Goal: Task Accomplishment & Management: Manage account settings

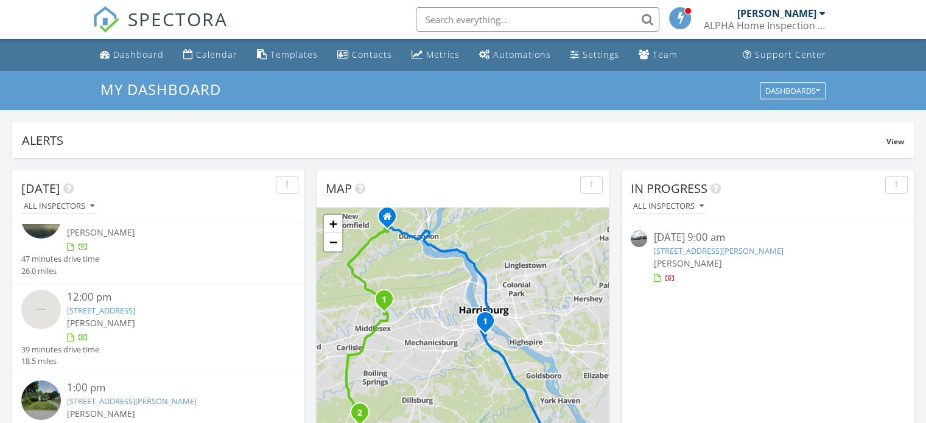
scroll to position [129, 0]
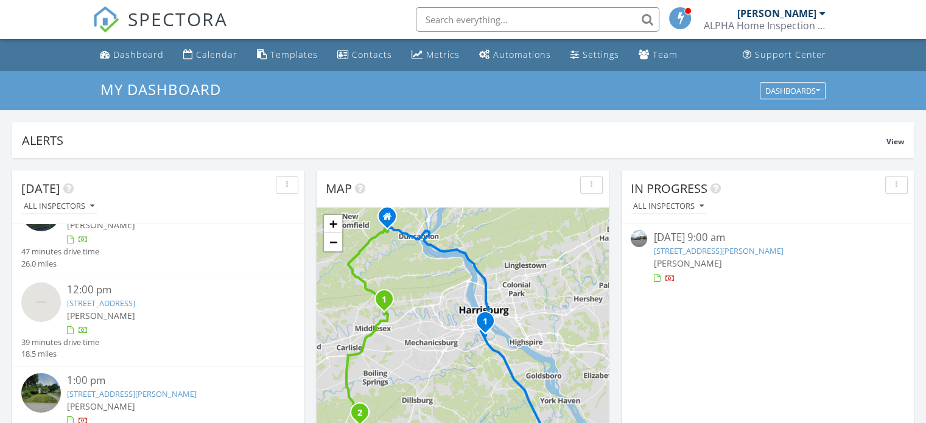
click at [94, 389] on link "473 Waters Rd , York, PA 17403" at bounding box center [132, 394] width 130 height 11
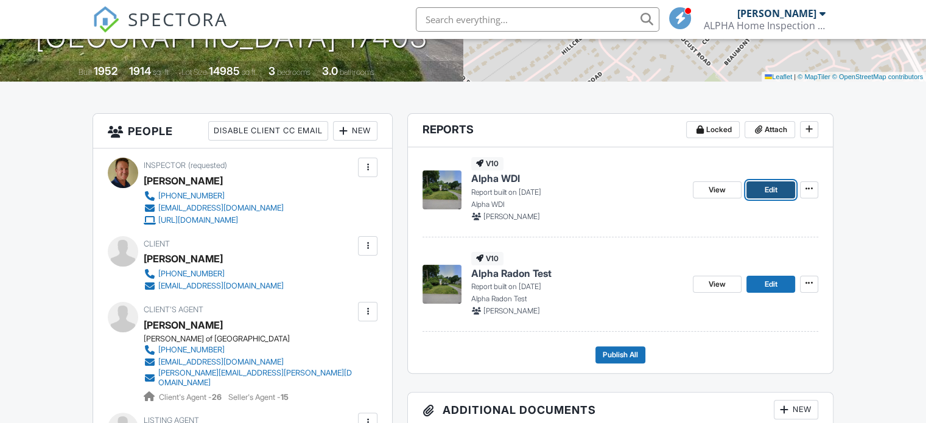
click at [759, 187] on link "Edit" at bounding box center [771, 189] width 49 height 17
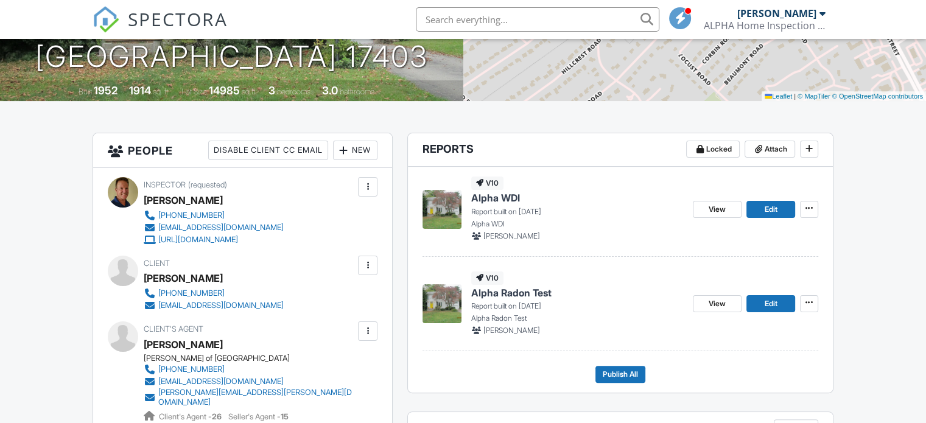
scroll to position [244, 0]
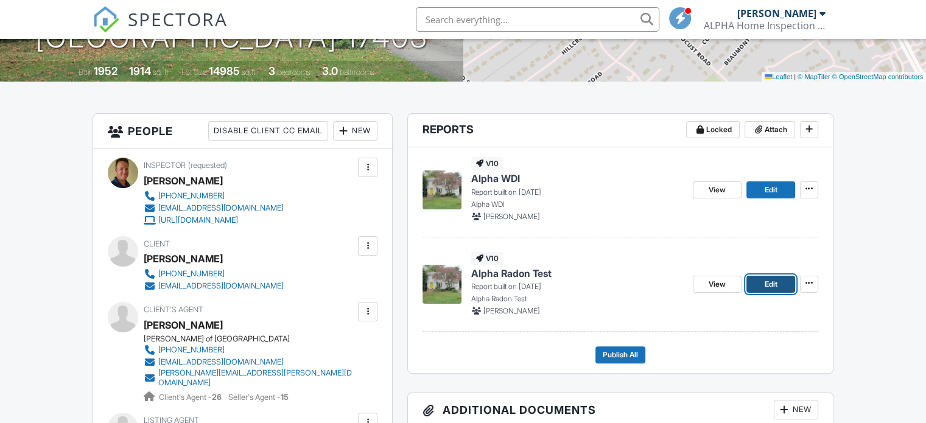
click at [772, 286] on span "Edit" at bounding box center [770, 284] width 13 height 12
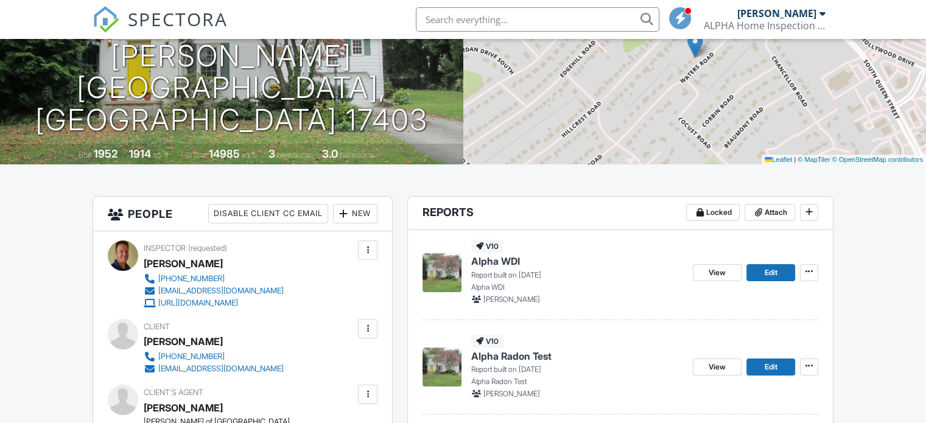
scroll to position [183, 0]
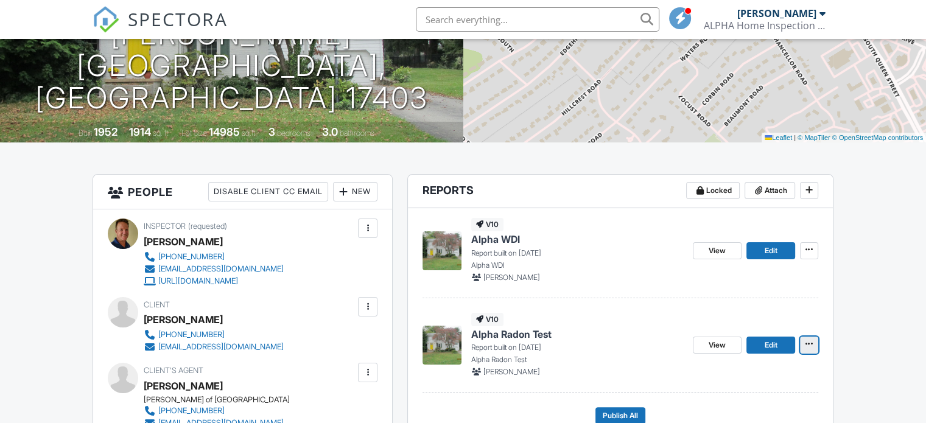
click at [810, 342] on icon at bounding box center [809, 344] width 7 height 9
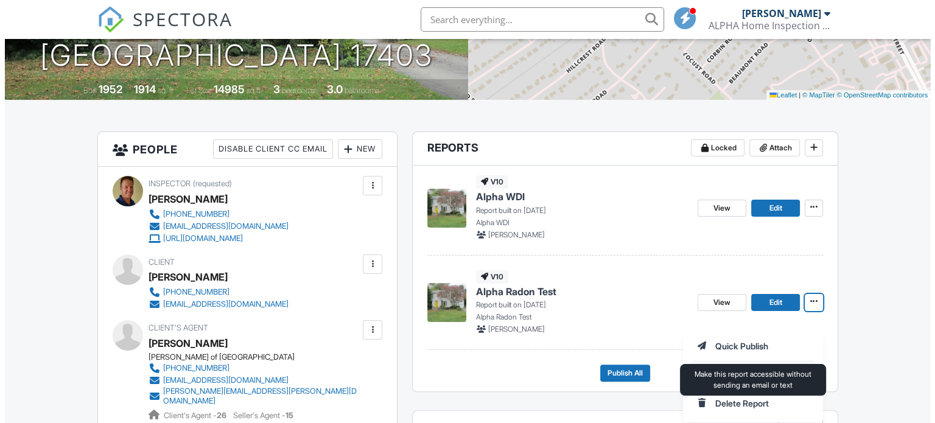
scroll to position [304, 0]
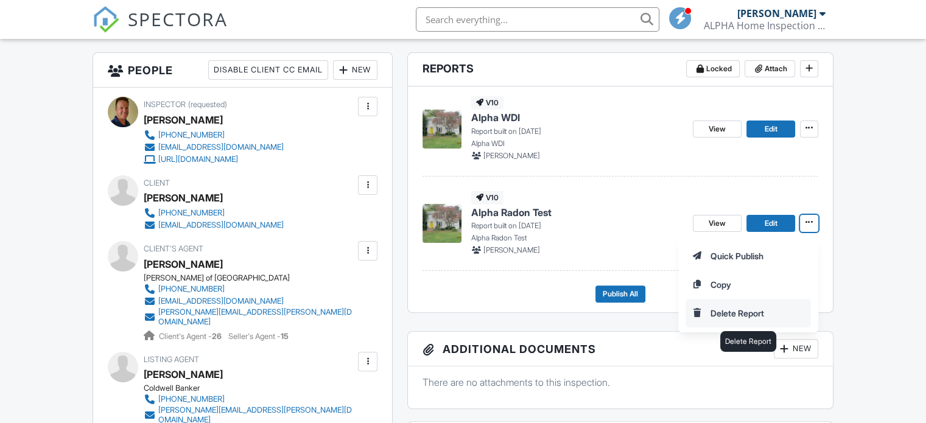
click at [745, 310] on input "Delete Report" at bounding box center [748, 313] width 124 height 27
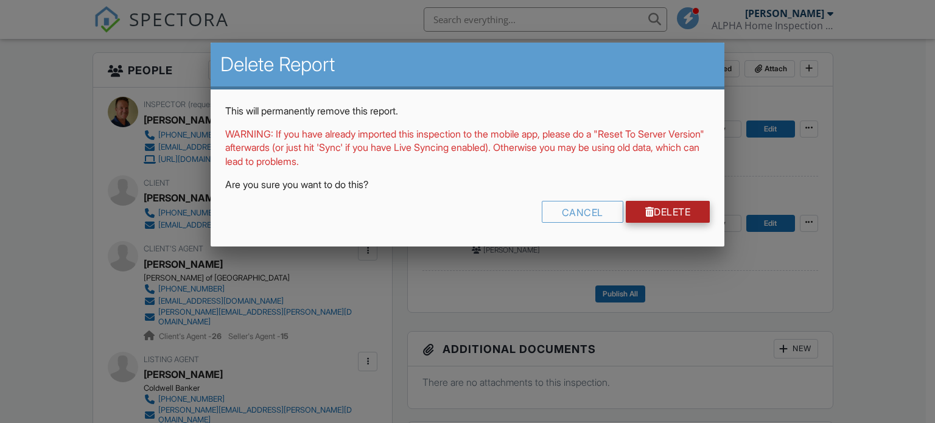
click at [657, 204] on link "Delete" at bounding box center [668, 212] width 85 height 22
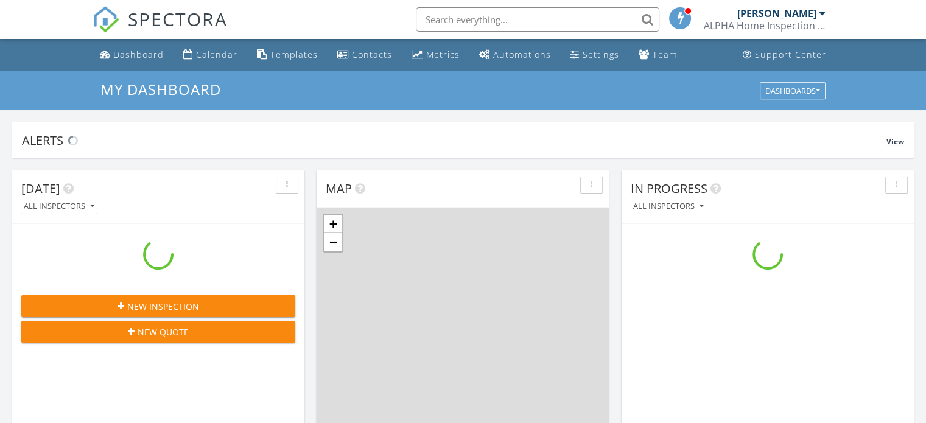
scroll to position [1127, 945]
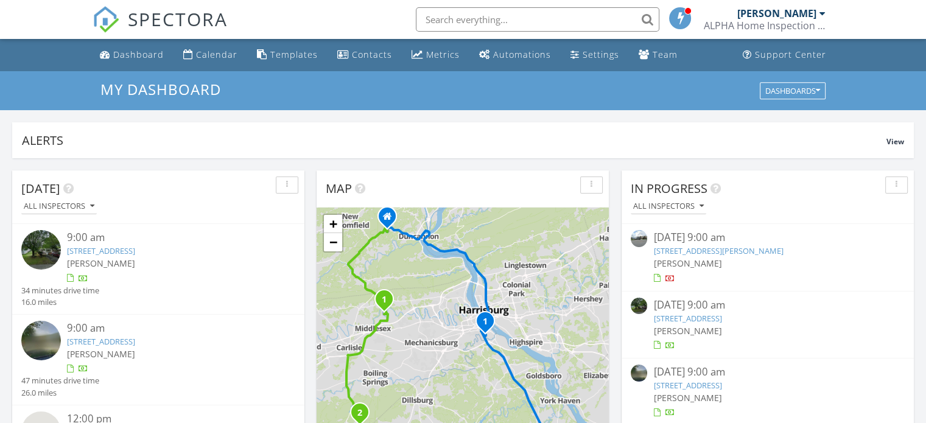
click at [111, 340] on link "103 Parkview Rd, New Cumberland, PA 17070" at bounding box center [101, 341] width 68 height 11
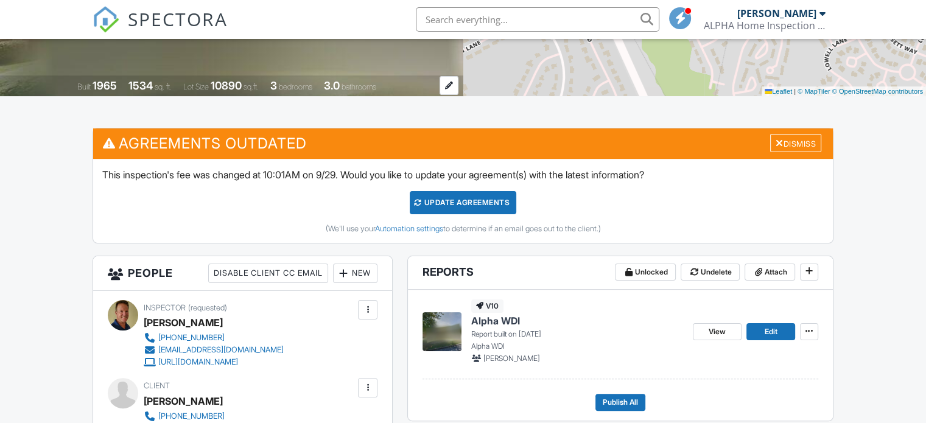
scroll to position [244, 0]
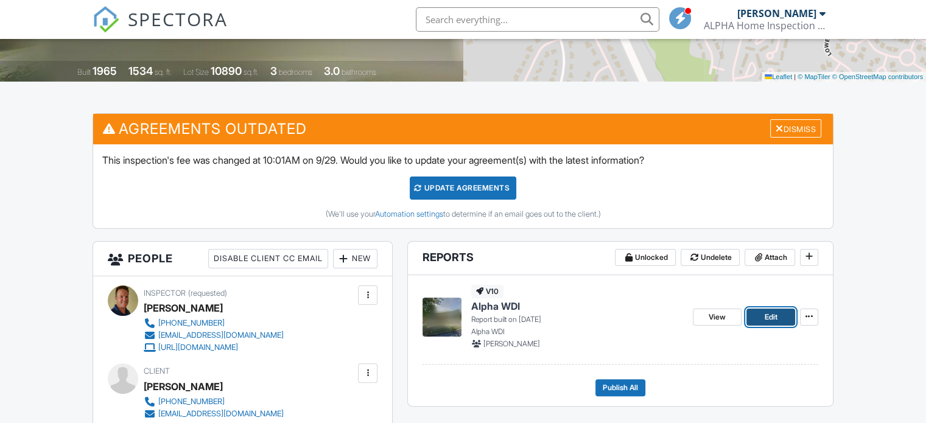
click at [772, 317] on span "Edit" at bounding box center [770, 317] width 13 height 12
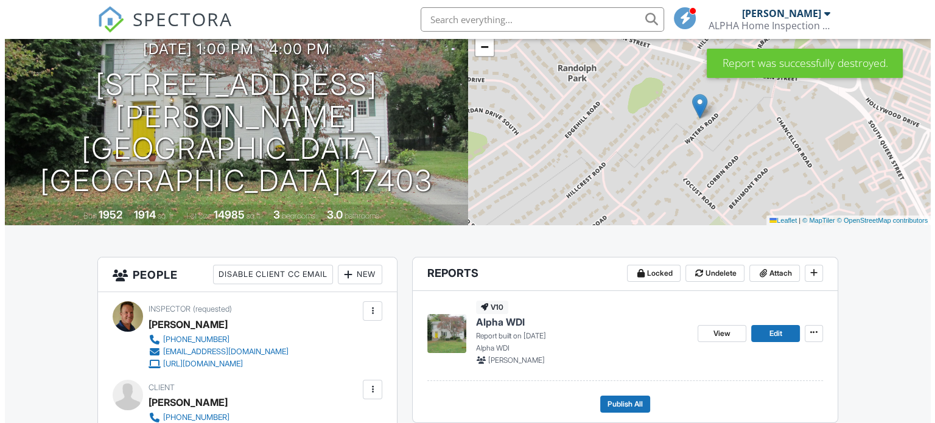
scroll to position [122, 0]
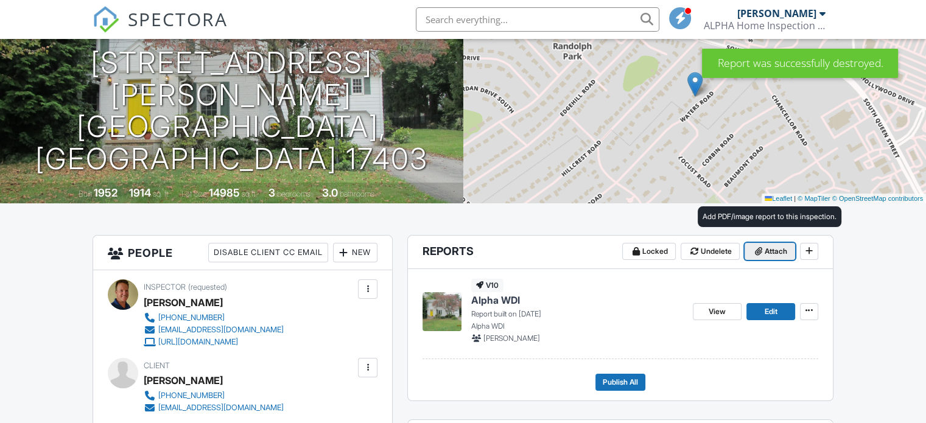
click at [776, 250] on span "Attach" at bounding box center [776, 251] width 23 height 12
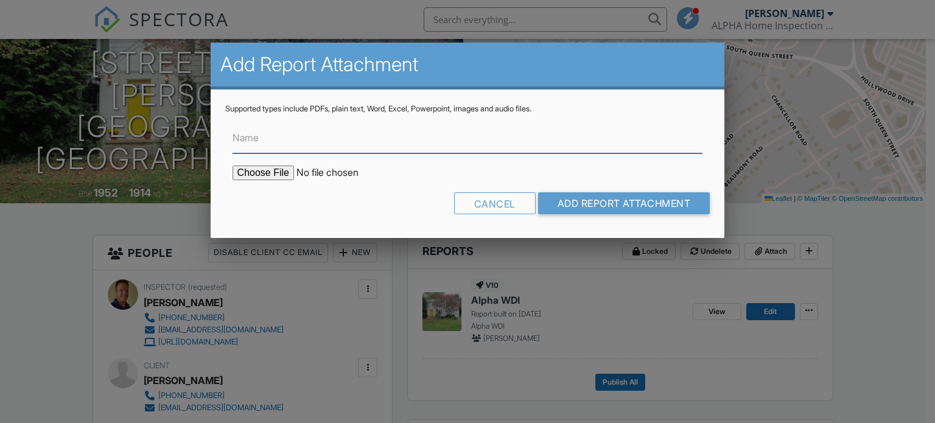
click at [487, 145] on input "Name" at bounding box center [468, 139] width 471 height 30
type input "Inspection"
click at [287, 170] on input "file" at bounding box center [336, 173] width 207 height 15
type input "C:\fakepath\473 Waters Rd (Yanga) Inspection..pdf"
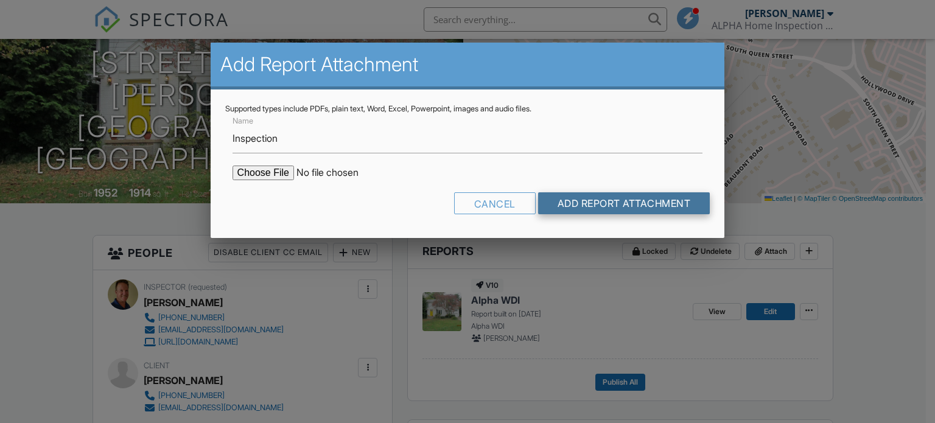
click at [571, 202] on input "Add Report Attachment" at bounding box center [624, 203] width 172 height 22
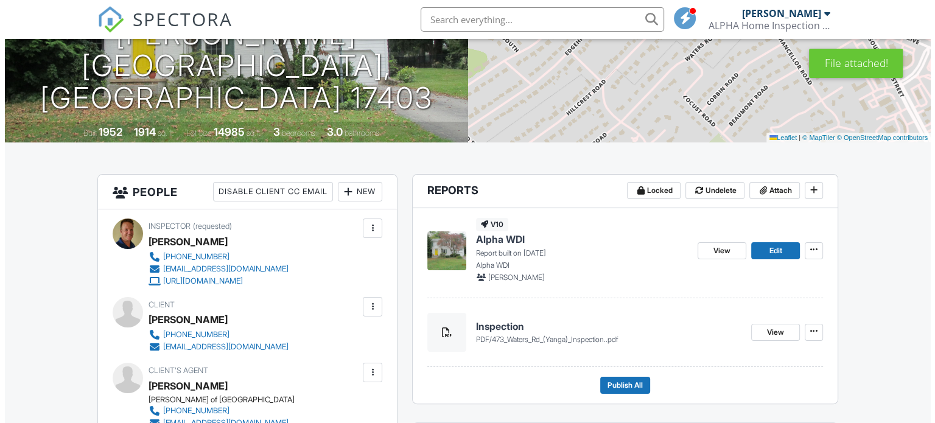
scroll to position [244, 0]
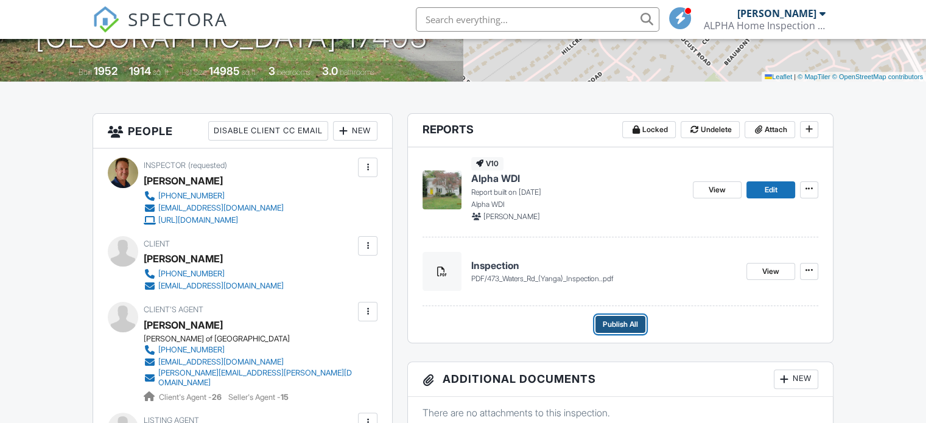
click at [623, 318] on span "Publish All" at bounding box center [620, 324] width 35 height 12
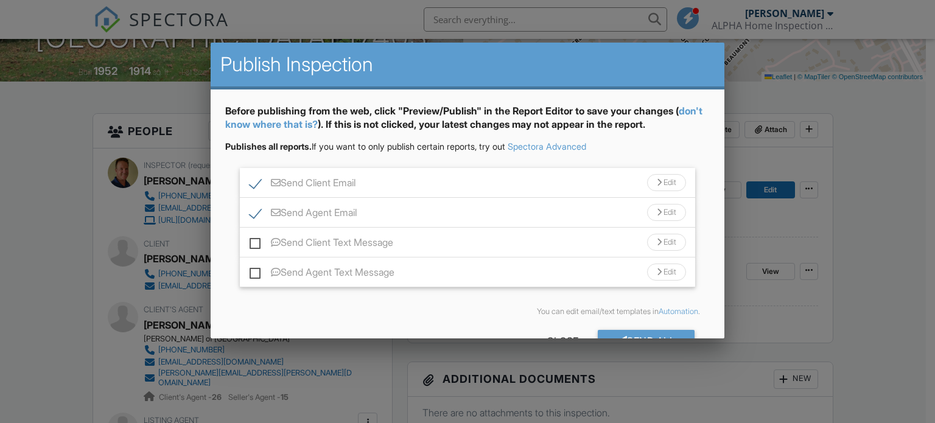
click at [656, 179] on div "Edit" at bounding box center [666, 182] width 39 height 17
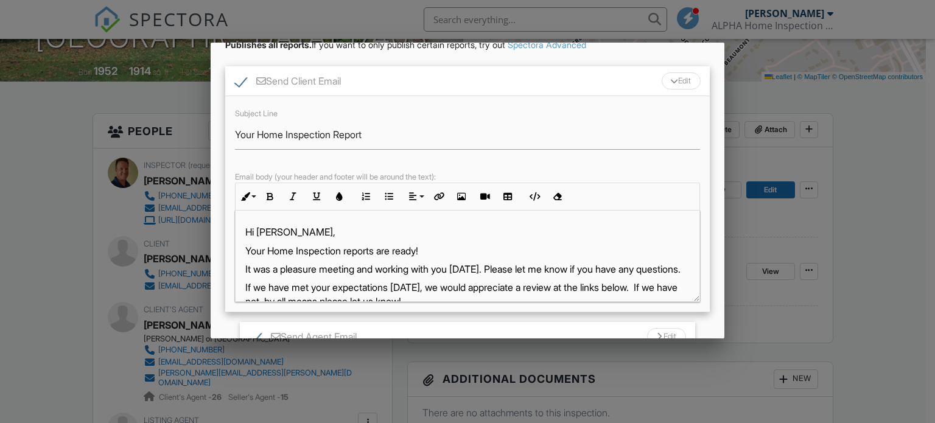
scroll to position [122, 0]
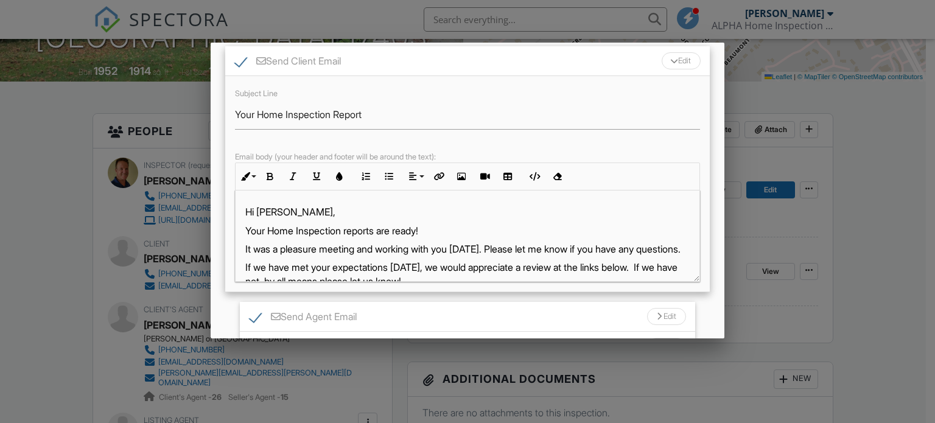
click at [437, 230] on p "Your Home Inspection reports are ready!" at bounding box center [467, 230] width 445 height 13
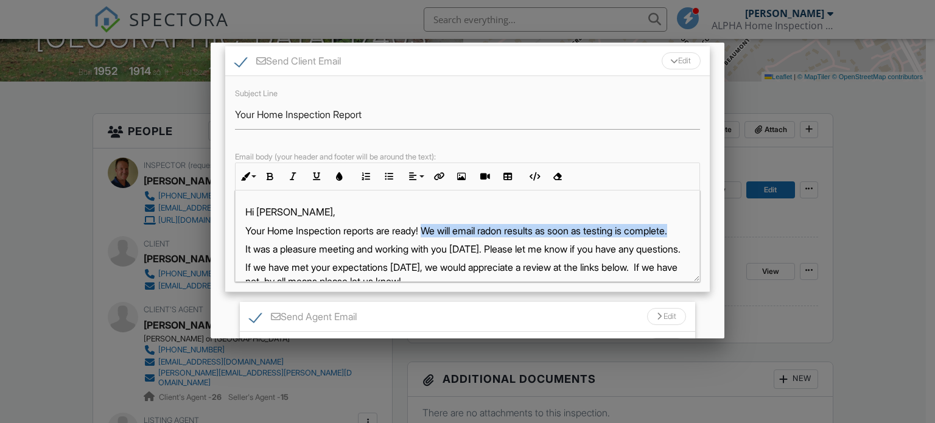
drag, startPoint x: 431, startPoint y: 229, endPoint x: 434, endPoint y: 239, distance: 10.0
click at [434, 237] on p "Your Home Inspection reports are ready! We will email radon results as soon as …" at bounding box center [467, 230] width 445 height 13
copy p "We will email radon results as soon as testing is complete."
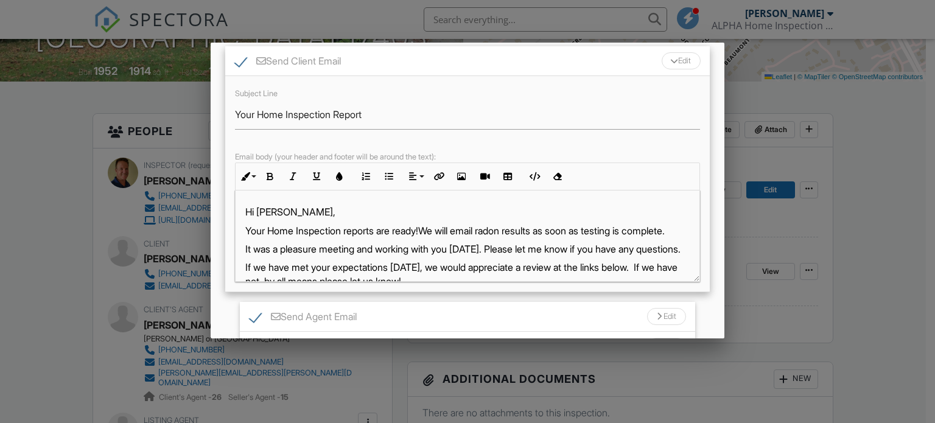
click at [672, 57] on div "Edit" at bounding box center [681, 60] width 39 height 17
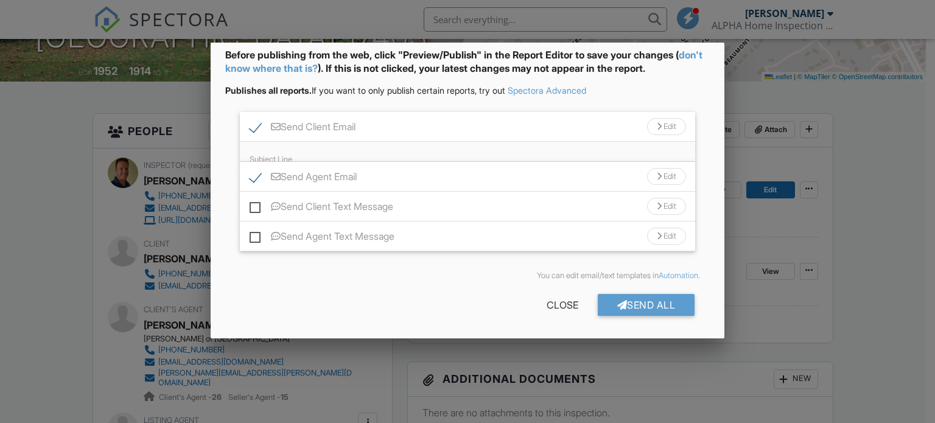
scroll to position [36, 0]
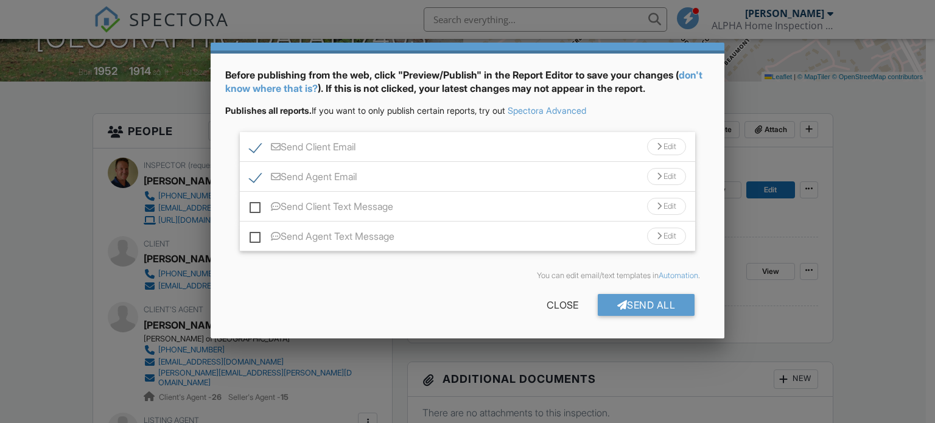
click at [661, 174] on div "Edit" at bounding box center [666, 176] width 39 height 17
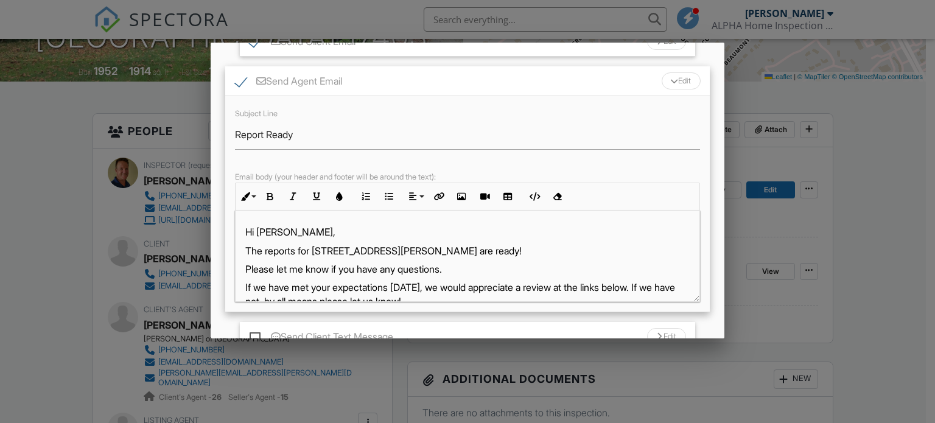
scroll to position [161, 0]
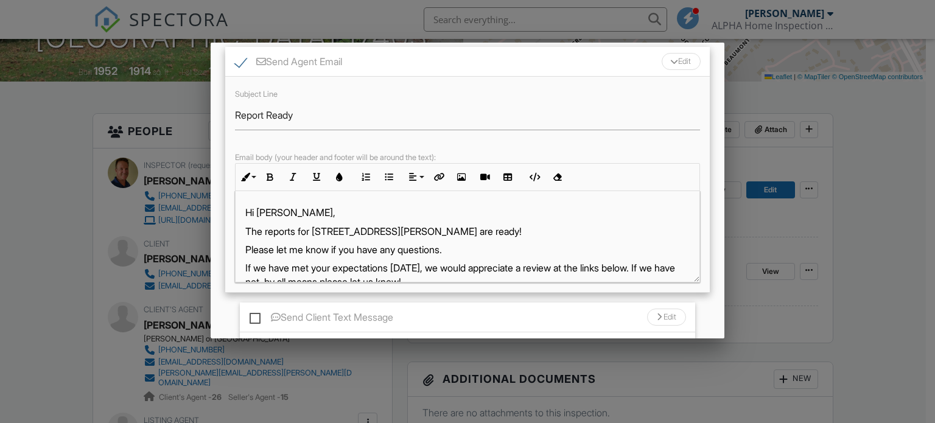
click at [441, 228] on p "The reports for 473 Waters Rd are ready!" at bounding box center [467, 231] width 445 height 13
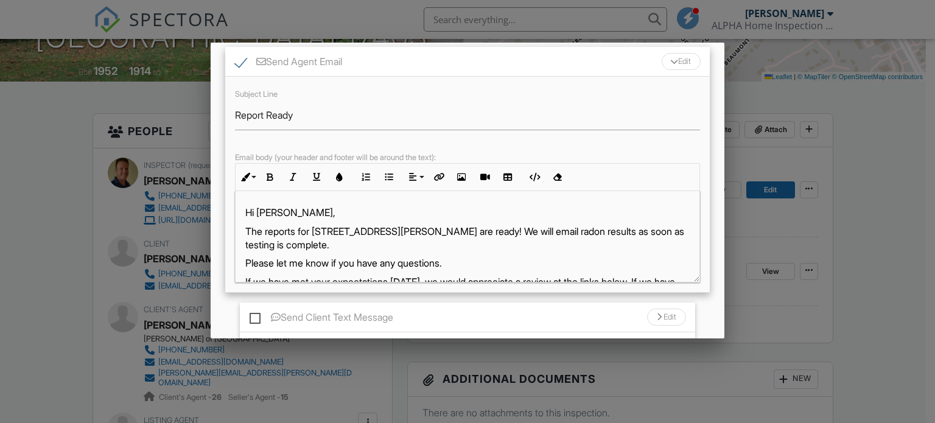
click at [459, 261] on p "Please let me know if you have any questions." at bounding box center [467, 262] width 445 height 13
click at [671, 60] on div "Edit" at bounding box center [681, 61] width 39 height 17
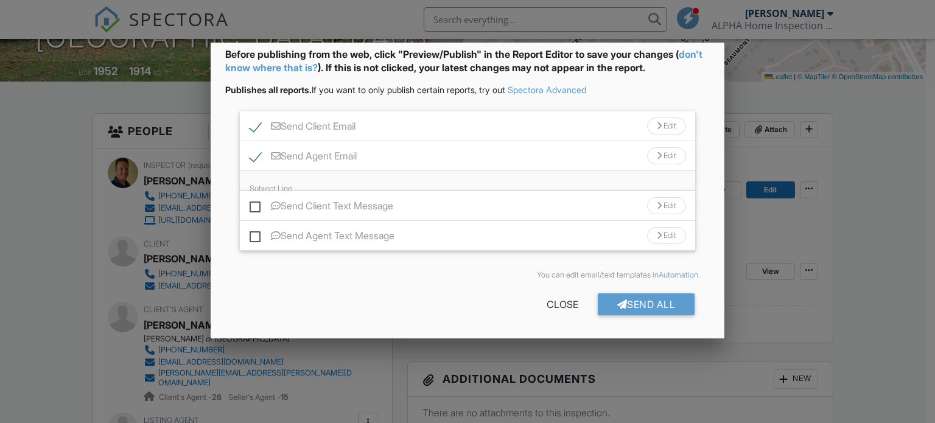
scroll to position [36, 0]
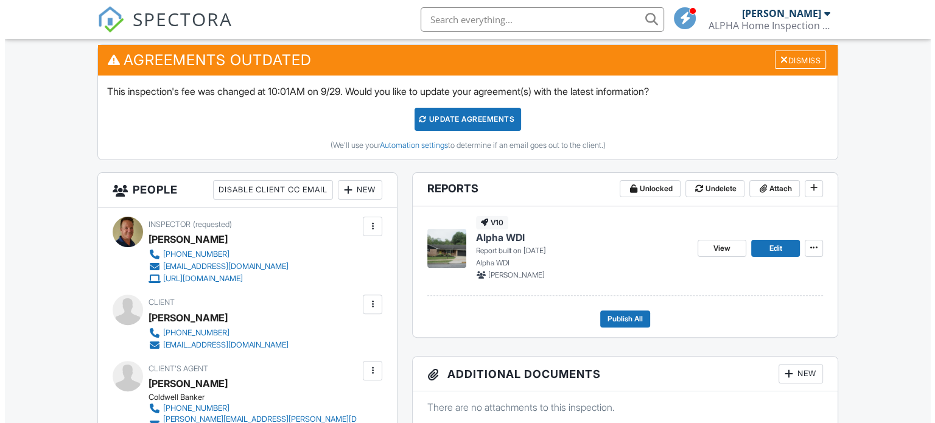
scroll to position [365, 0]
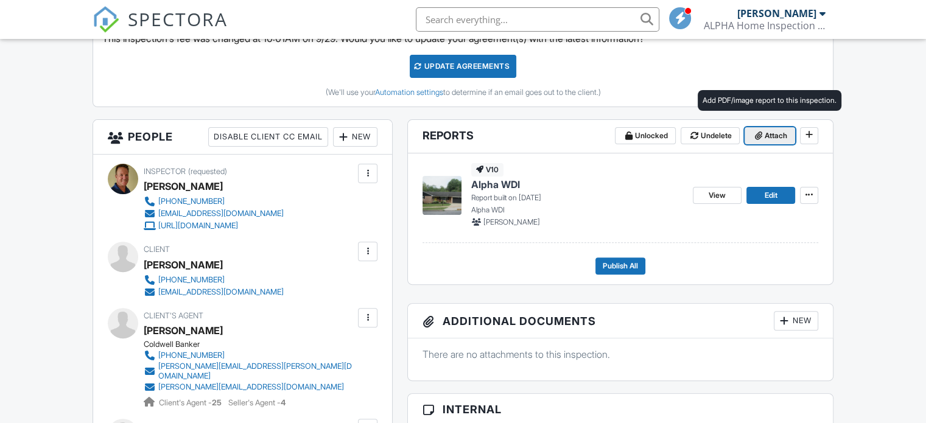
click at [773, 136] on span "Attach" at bounding box center [776, 136] width 23 height 12
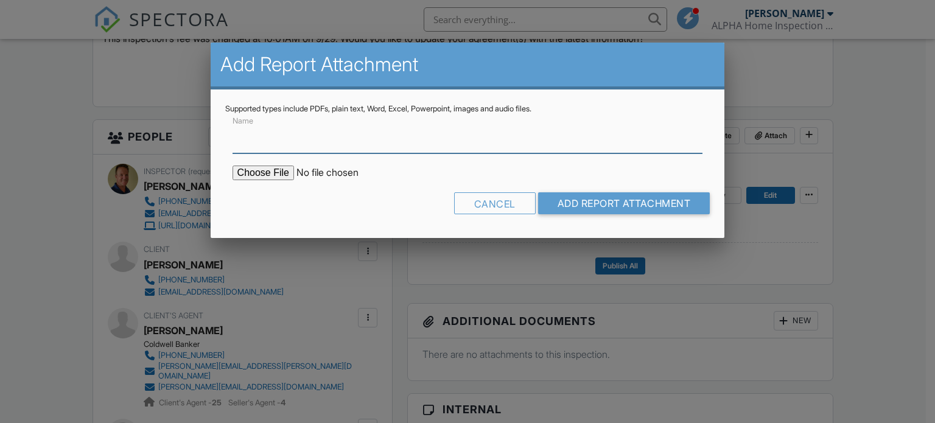
click at [403, 138] on input "Name" at bounding box center [468, 139] width 471 height 30
type input "Inspection"
click at [282, 170] on input "file" at bounding box center [336, 173] width 207 height 15
type input "C:\fakepath\103 Parkview Rd (Dozier) Inspection..pdf"
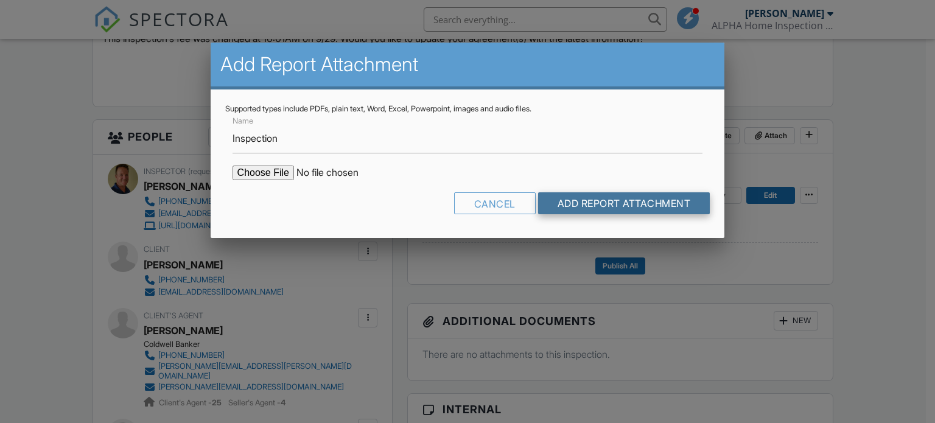
click at [558, 197] on input "Add Report Attachment" at bounding box center [624, 203] width 172 height 22
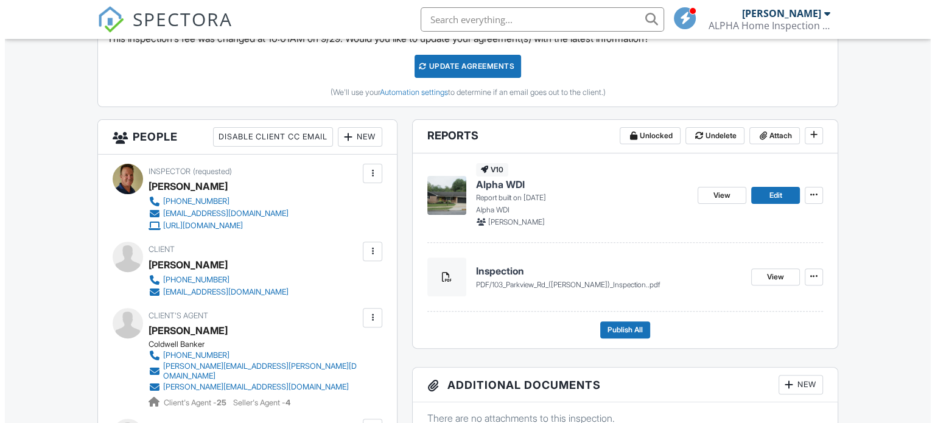
scroll to position [426, 0]
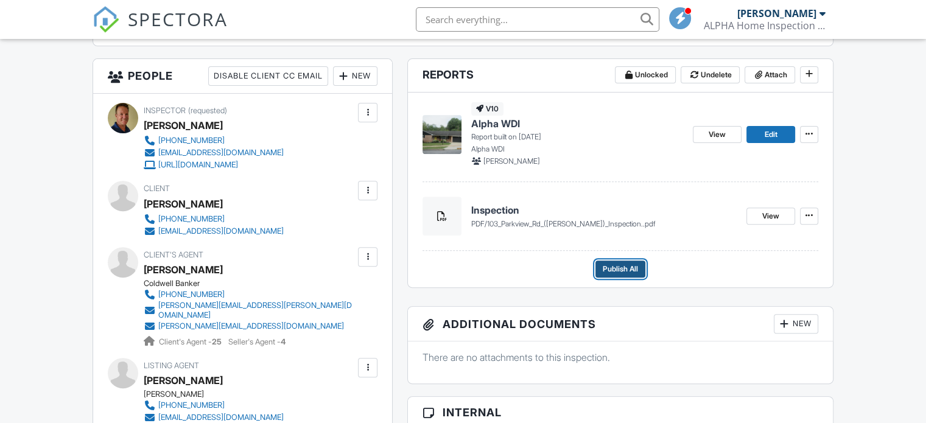
click at [614, 266] on span "Publish All" at bounding box center [620, 269] width 35 height 12
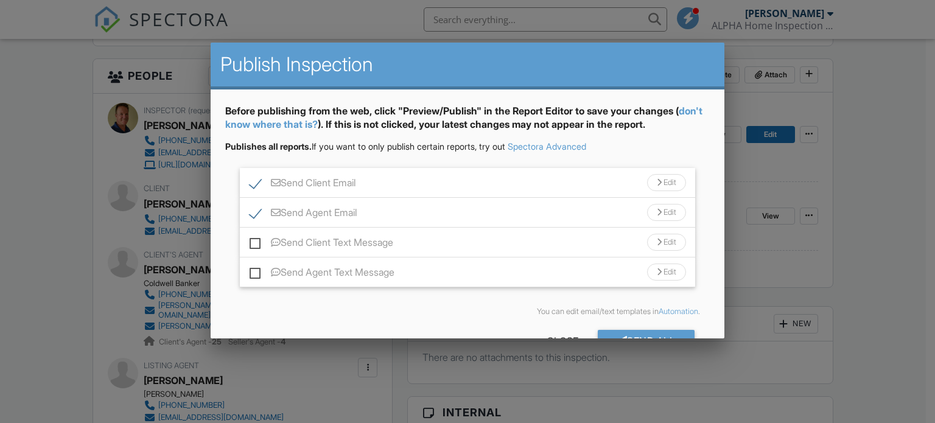
click at [660, 183] on div "Edit" at bounding box center [666, 182] width 39 height 17
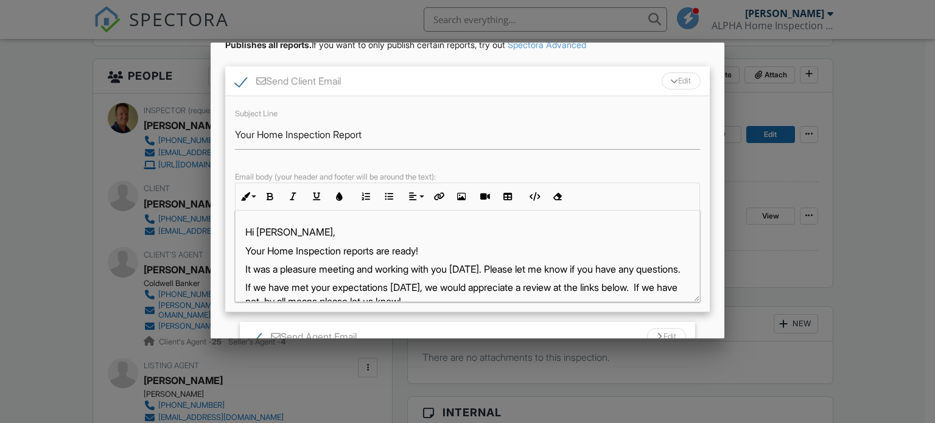
scroll to position [122, 0]
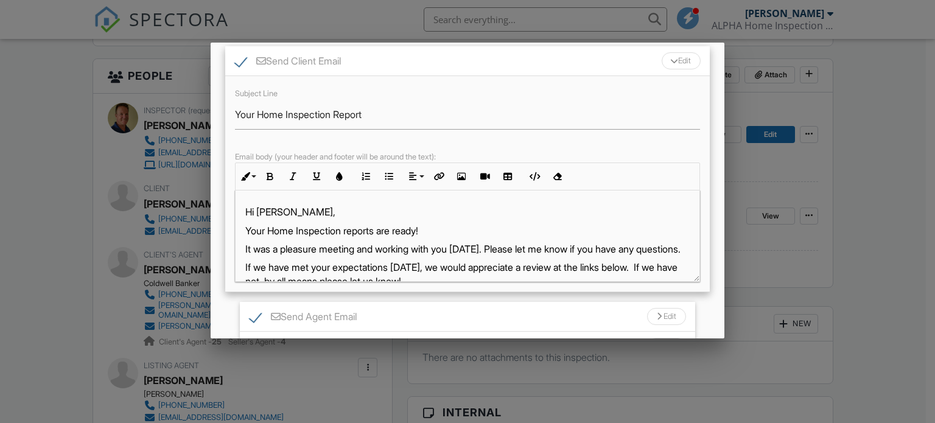
click at [680, 62] on div "Edit" at bounding box center [681, 60] width 39 height 17
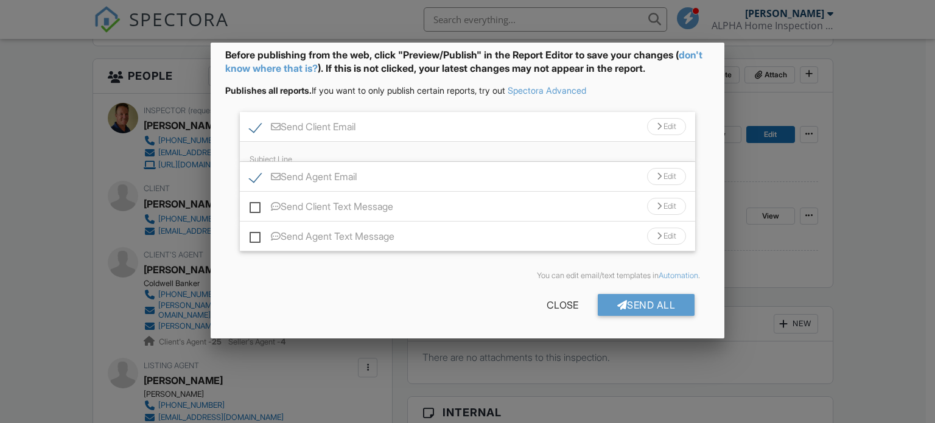
scroll to position [36, 0]
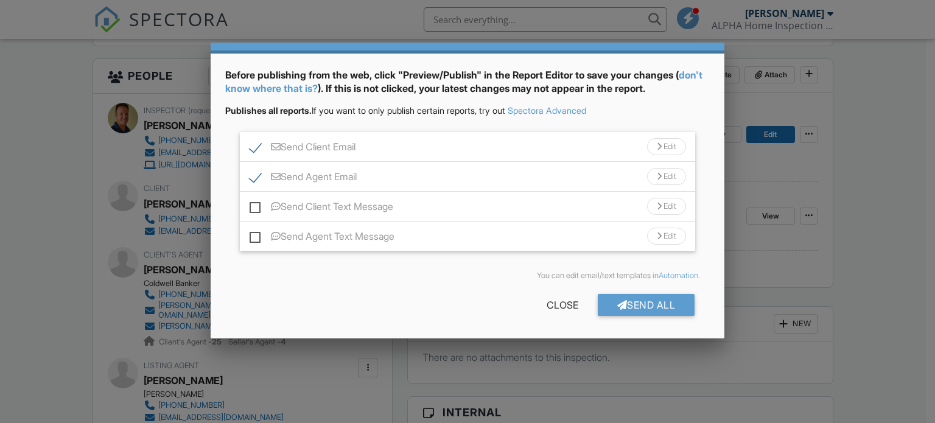
click at [658, 175] on div "Edit" at bounding box center [666, 176] width 39 height 17
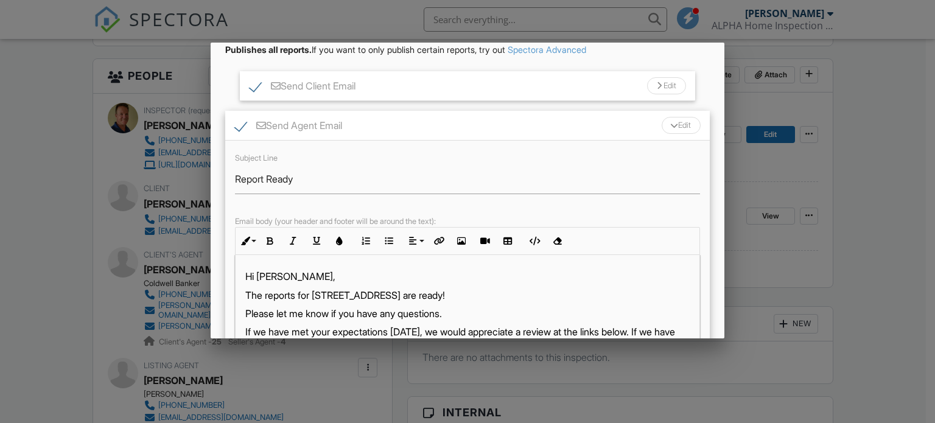
scroll to position [158, 0]
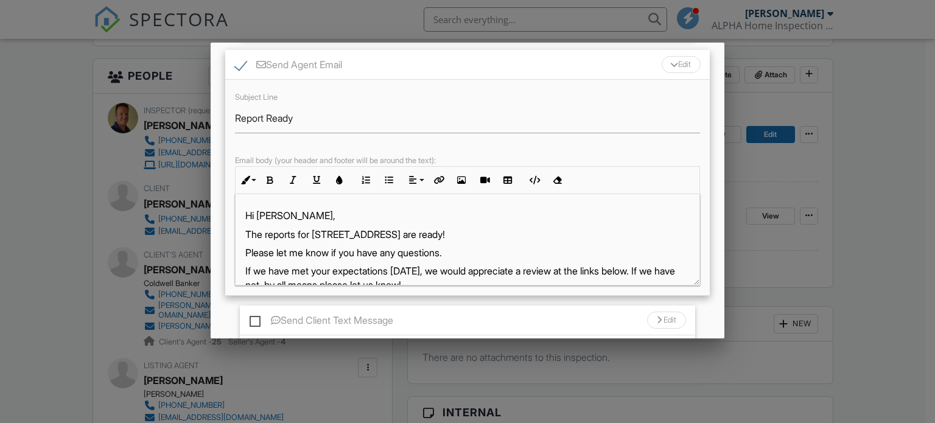
click at [470, 255] on p "Please let me know if you have any questions." at bounding box center [467, 252] width 445 height 13
click at [678, 68] on div "Edit" at bounding box center [681, 64] width 39 height 17
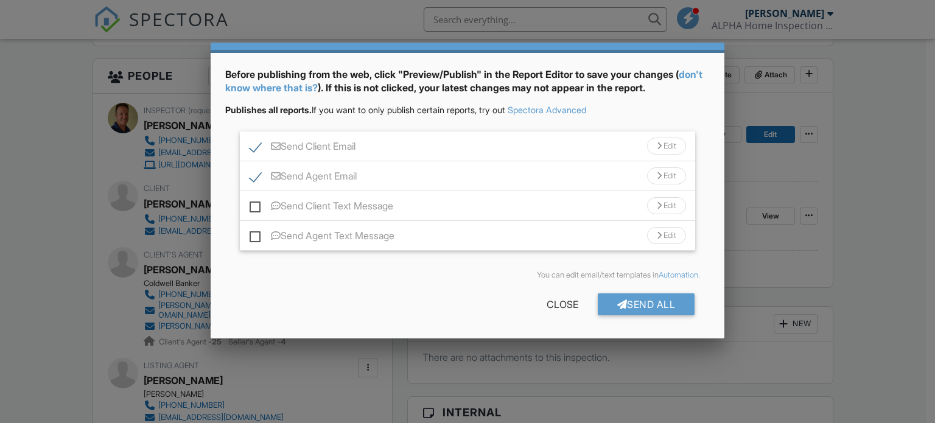
scroll to position [36, 0]
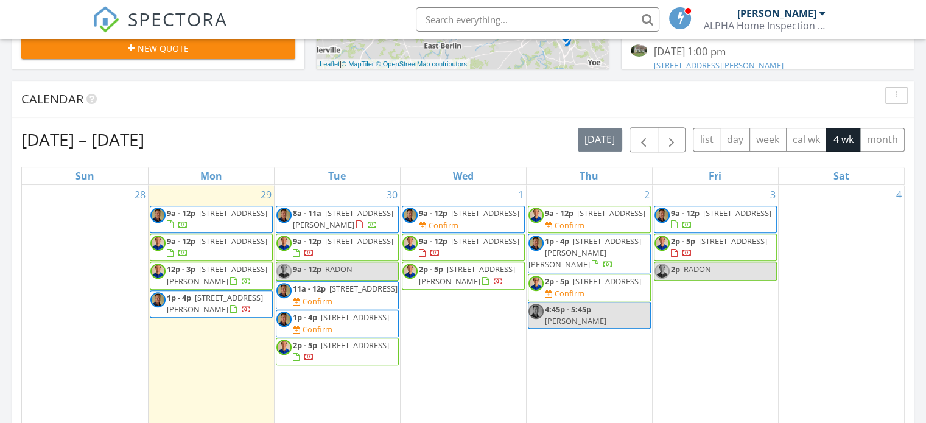
scroll to position [487, 0]
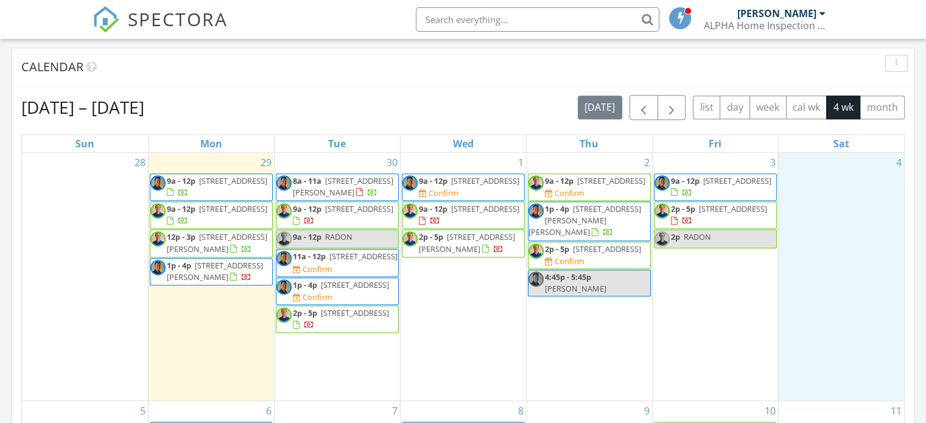
click at [869, 244] on div "4" at bounding box center [842, 277] width 126 height 248
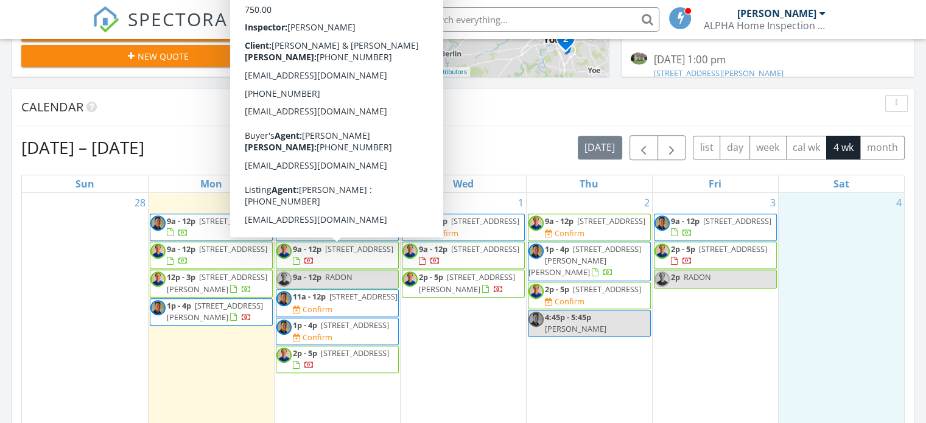
scroll to position [426, 0]
